Goal: Navigation & Orientation: Find specific page/section

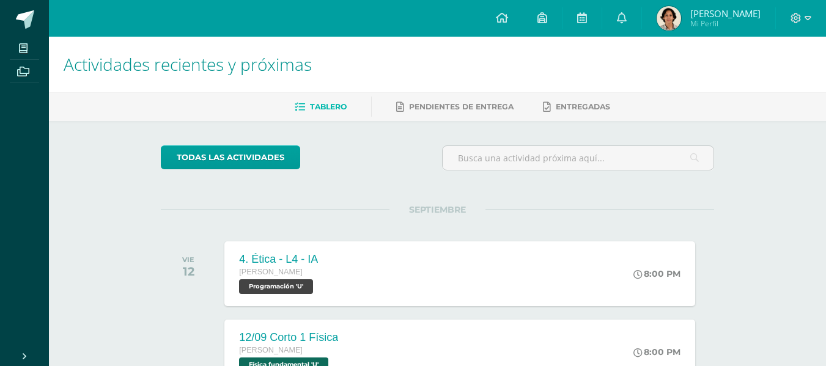
scroll to position [223, 0]
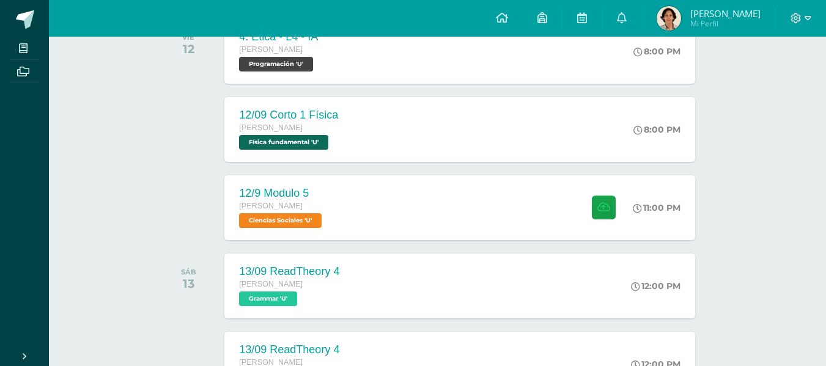
click at [44, 10] on span at bounding box center [67, 20] width 57 height 26
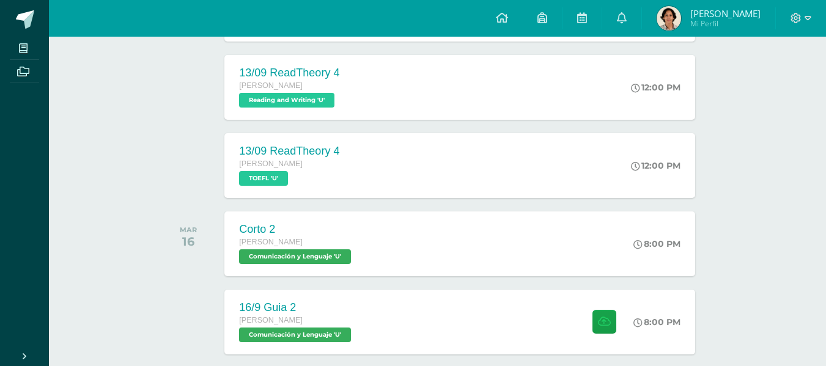
scroll to position [500, 0]
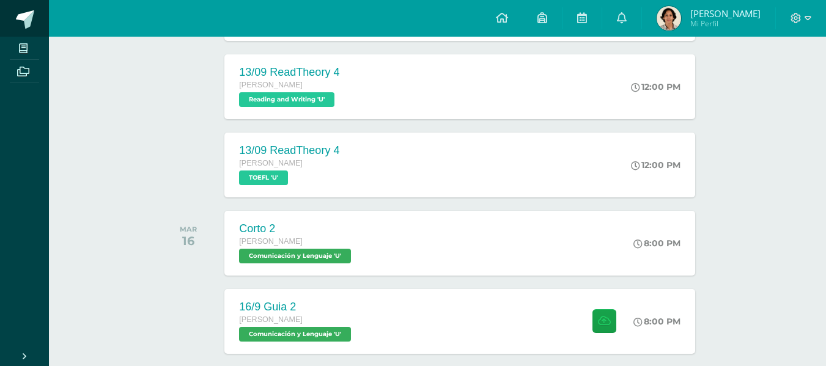
click at [39, 21] on span at bounding box center [67, 20] width 57 height 26
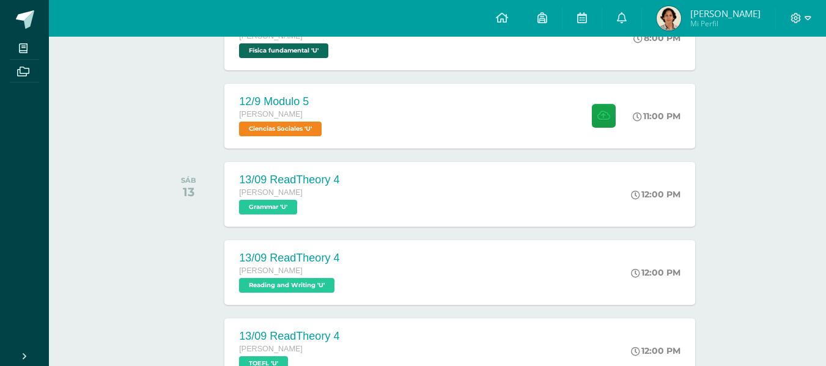
scroll to position [285, 0]
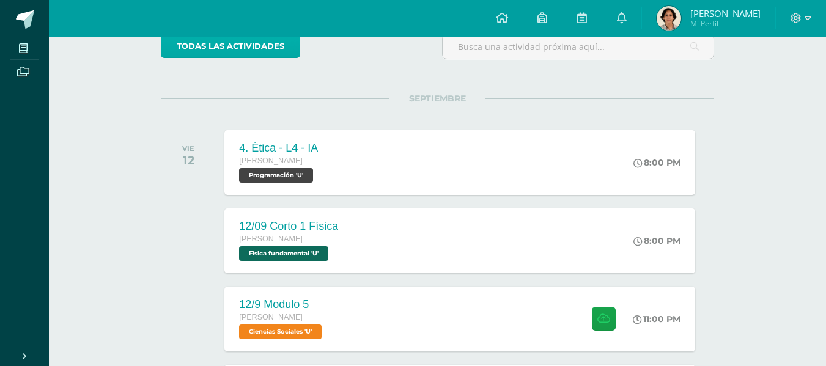
scroll to position [96, 0]
